Goal: Task Accomplishment & Management: Manage account settings

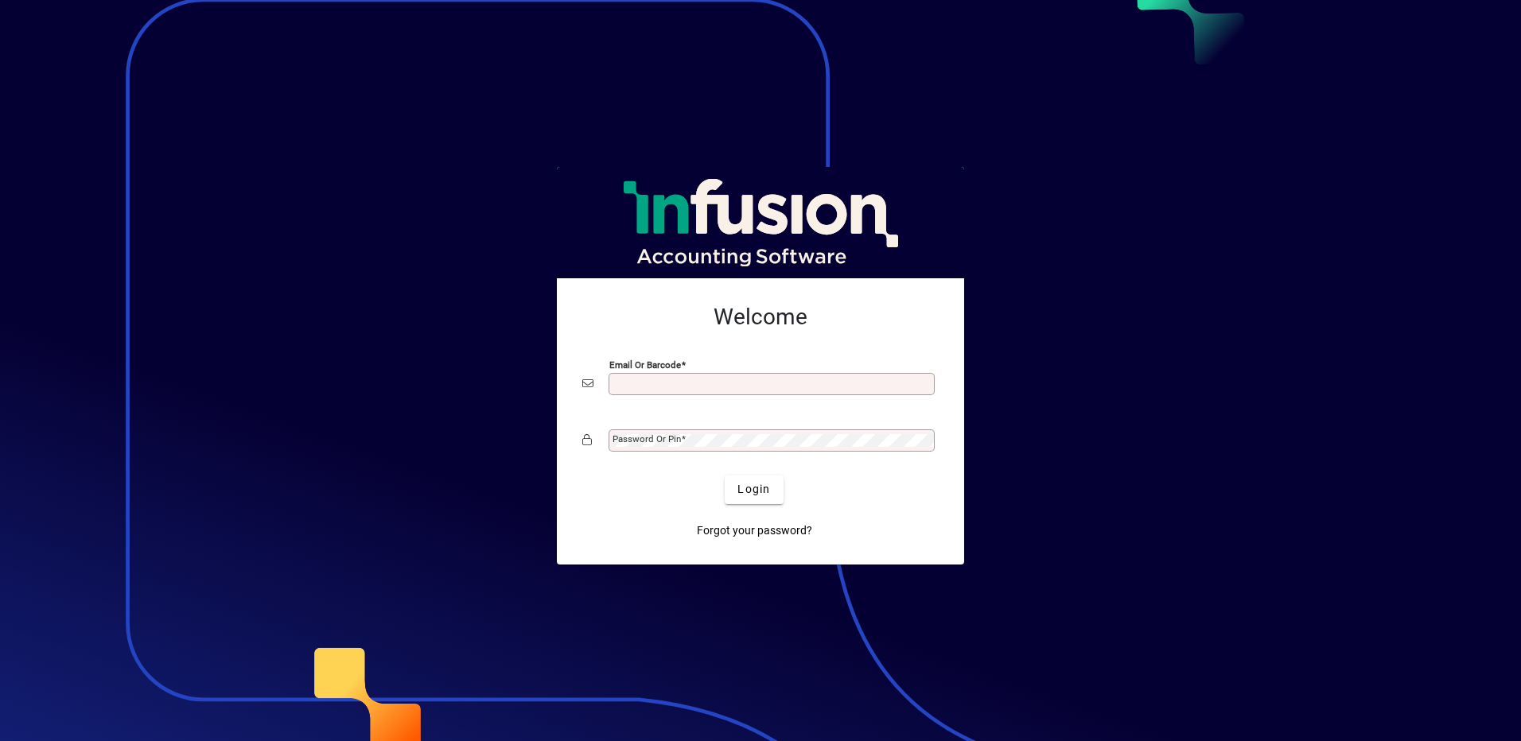
click at [761, 387] on input "Email or Barcode" at bounding box center [773, 384] width 321 height 13
type input "**********"
click at [641, 442] on mat-label "Password or Pin" at bounding box center [647, 439] width 68 height 11
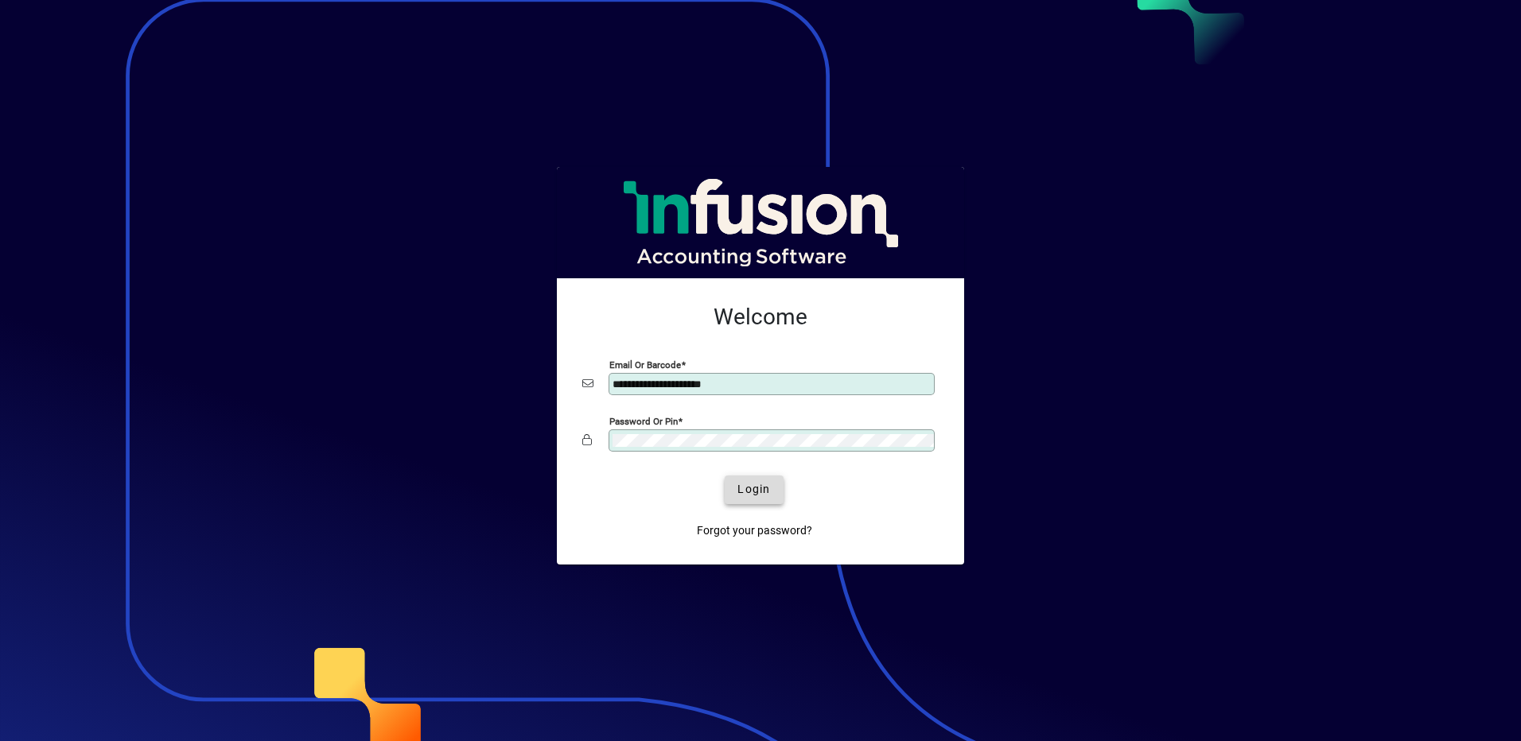
click at [764, 490] on span "Login" at bounding box center [753, 489] width 33 height 17
